Goal: Task Accomplishment & Management: Use online tool/utility

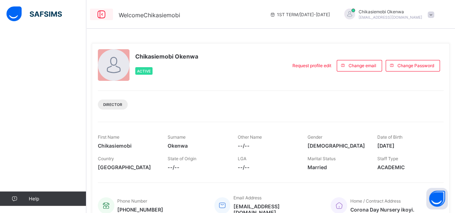
drag, startPoint x: 0, startPoint y: 0, endPoint x: 102, endPoint y: 13, distance: 103.0
click at [102, 13] on icon at bounding box center [101, 14] width 12 height 10
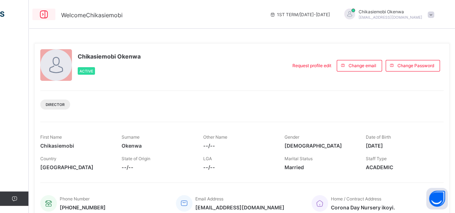
click at [44, 14] on icon at bounding box center [44, 14] width 12 height 10
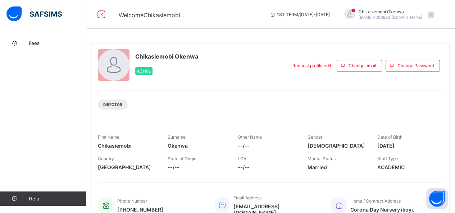
click at [434, 13] on span at bounding box center [431, 15] width 6 height 6
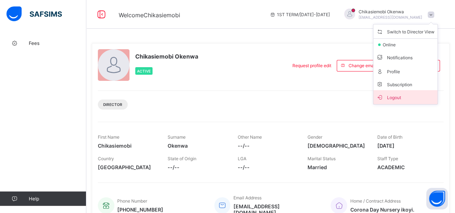
click at [397, 98] on span "Logout" at bounding box center [405, 97] width 58 height 8
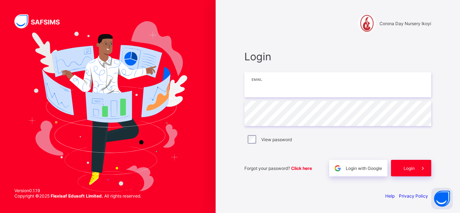
type input "**********"
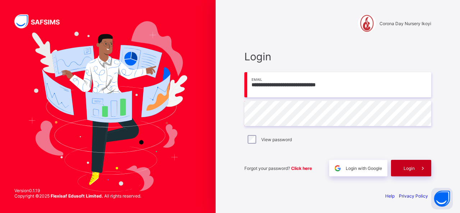
click at [416, 166] on span at bounding box center [423, 168] width 17 height 17
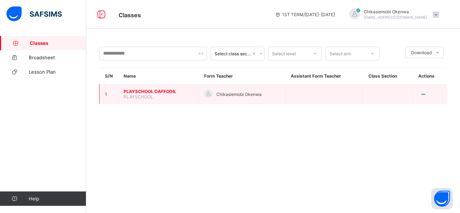
drag, startPoint x: 0, startPoint y: 0, endPoint x: 155, endPoint y: 95, distance: 181.3
click at [155, 95] on td "PLAYSCHOOL DAFFODIL PLAYSCHOOL" at bounding box center [158, 95] width 81 height 20
click at [157, 90] on span "PLAYSCHOOL DAFFODIL" at bounding box center [158, 91] width 69 height 5
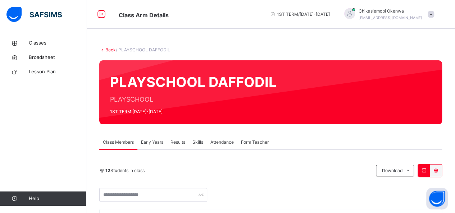
click at [227, 143] on span "Attendance" at bounding box center [221, 142] width 23 height 6
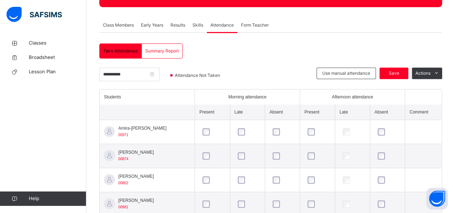
scroll to position [124, 0]
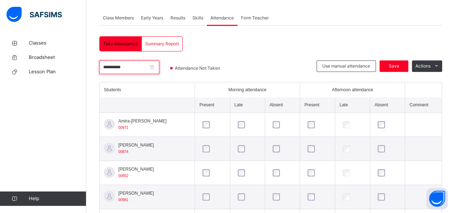
click at [159, 67] on input "**********" at bounding box center [129, 67] width 60 height 14
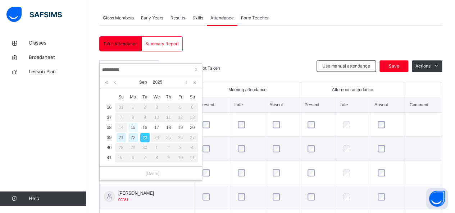
click at [133, 128] on div "15" at bounding box center [132, 127] width 9 height 9
